Goal: Information Seeking & Learning: Find specific page/section

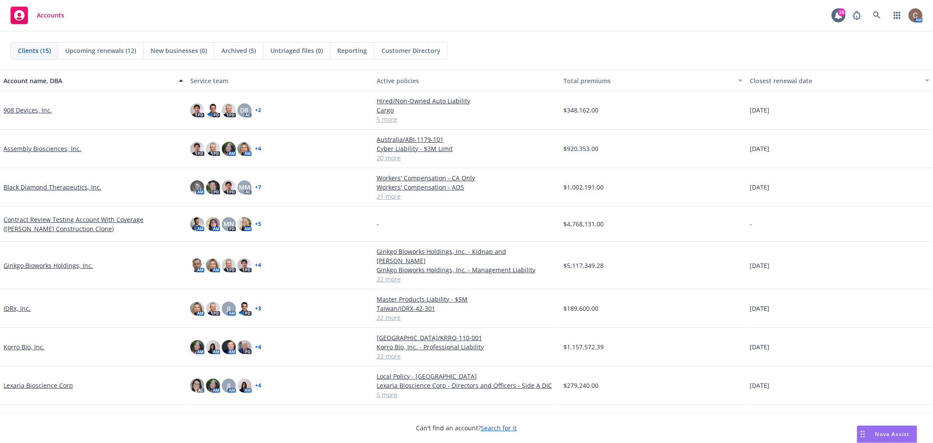
scroll to position [49, 0]
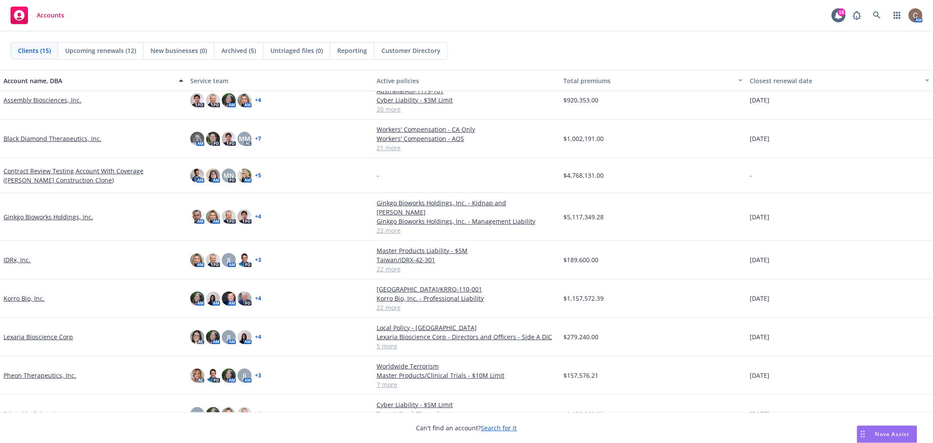
click at [37, 214] on link "Ginkgo Bioworks Holdings, Inc." at bounding box center [48, 216] width 90 height 9
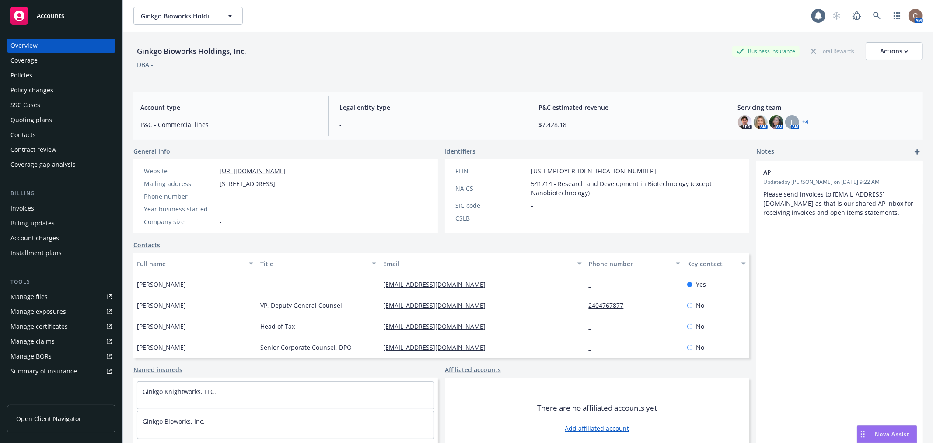
click at [29, 80] on div "Policies" at bounding box center [21, 75] width 22 height 14
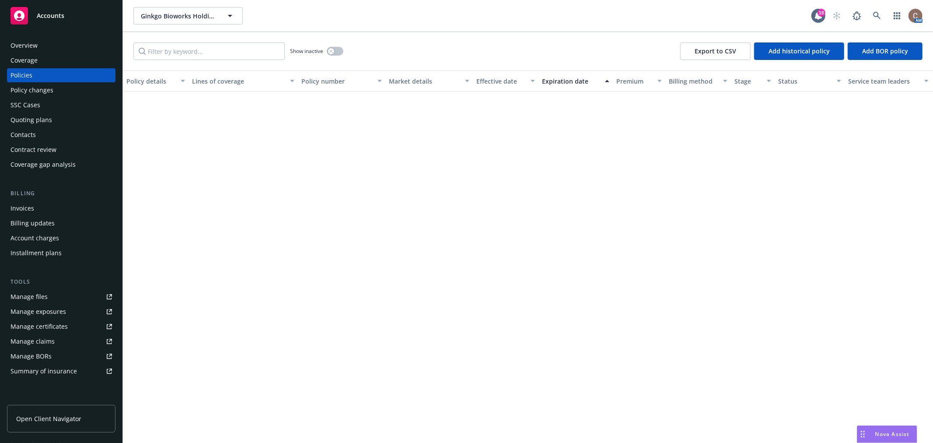
scroll to position [507, 0]
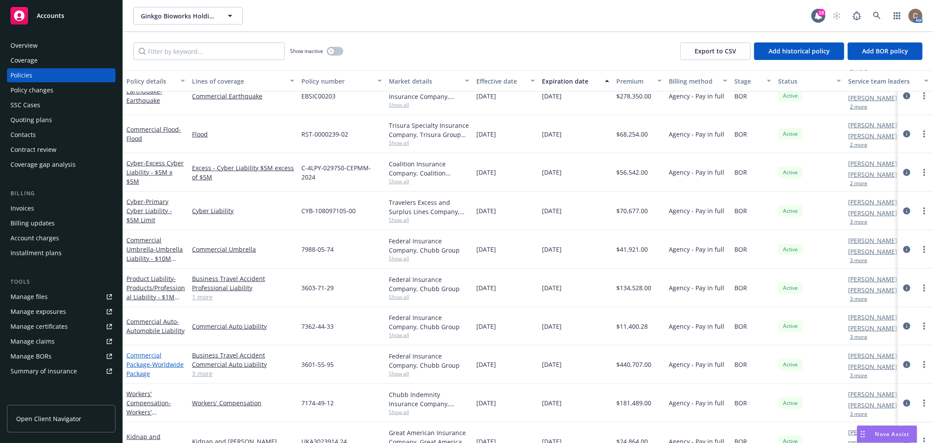
click at [144, 362] on link "Commercial Package - Worldwide Package" at bounding box center [154, 364] width 57 height 27
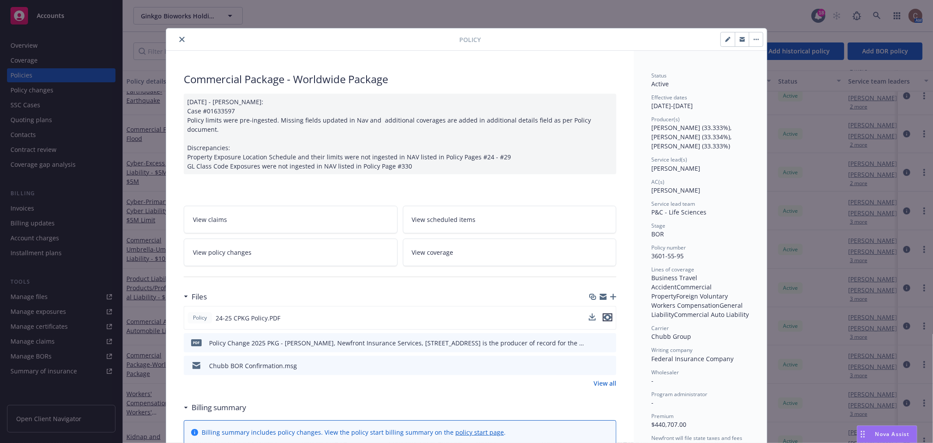
click at [605, 314] on icon "preview file" at bounding box center [607, 317] width 8 height 6
click at [179, 37] on icon "close" at bounding box center [181, 39] width 5 height 5
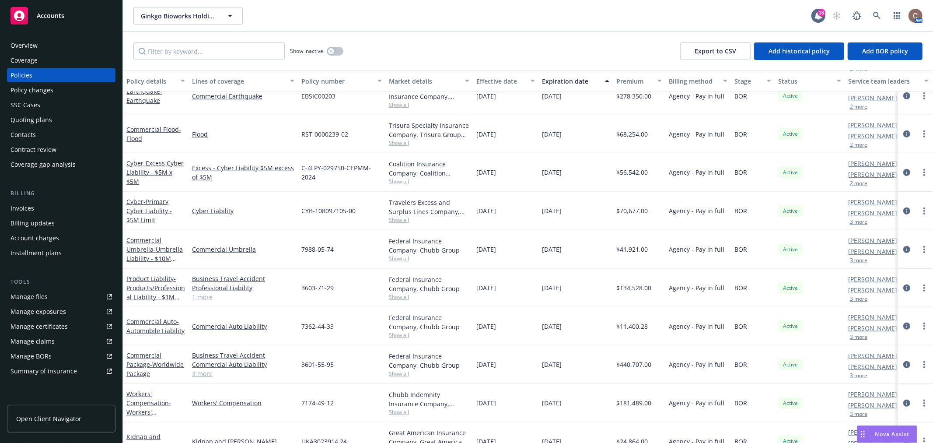
scroll to position [458, 0]
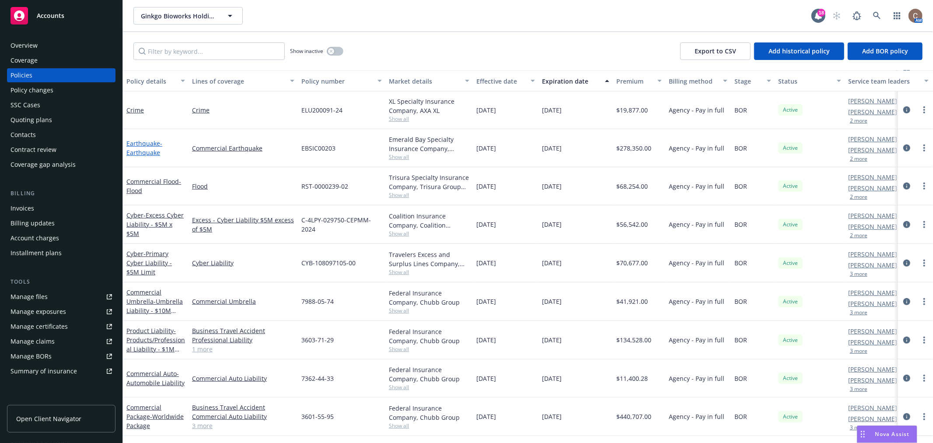
click at [141, 149] on span "- Earthquake" at bounding box center [144, 147] width 36 height 17
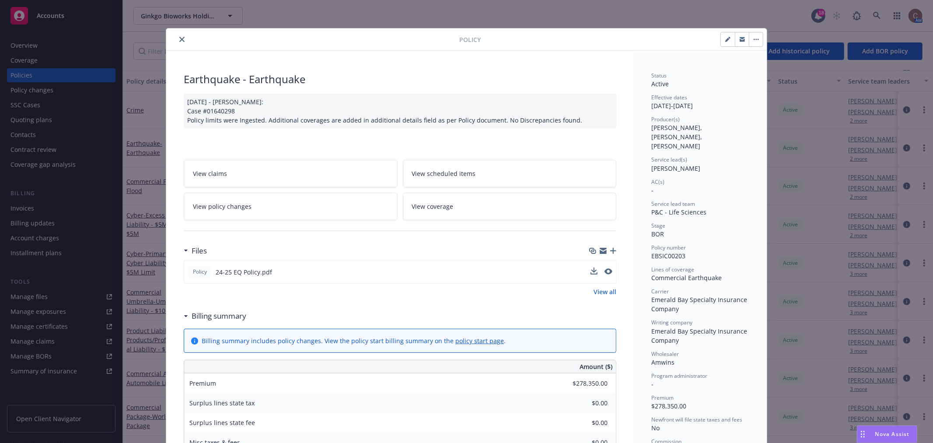
click at [600, 268] on div at bounding box center [601, 271] width 22 height 9
click at [603, 268] on icon "preview file" at bounding box center [607, 271] width 8 height 6
click at [179, 39] on icon "close" at bounding box center [181, 39] width 5 height 5
